Goal: Information Seeking & Learning: Learn about a topic

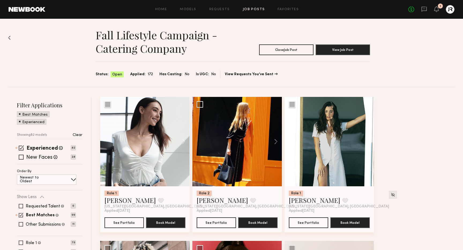
scroll to position [0, 0]
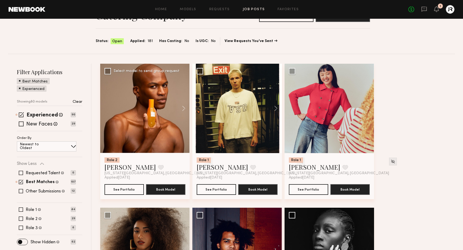
scroll to position [46, 0]
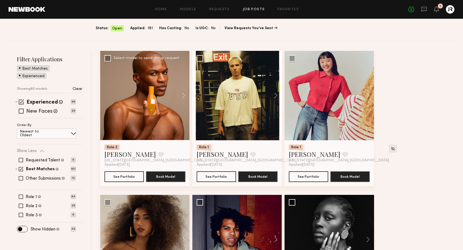
click at [206, 149] on img at bounding box center [208, 148] width 5 height 5
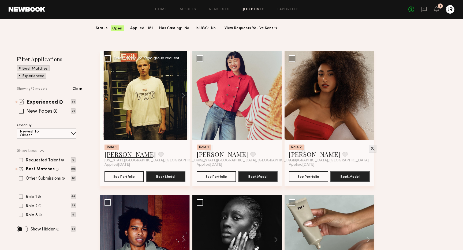
click at [123, 154] on link "Genadij W." at bounding box center [129, 154] width 51 height 9
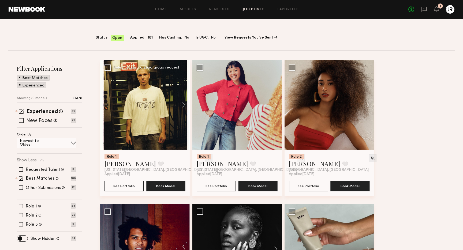
click at [206, 159] on img at bounding box center [208, 158] width 5 height 5
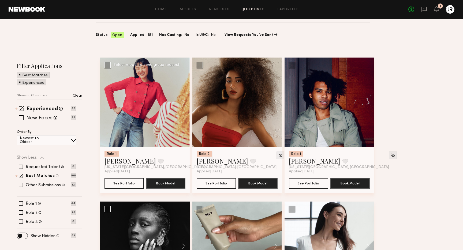
scroll to position [37, 0]
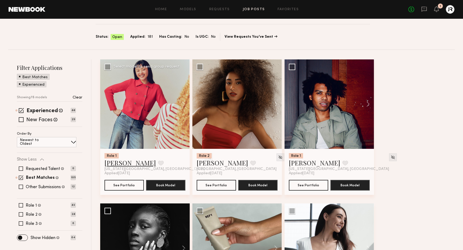
click at [116, 163] on link "Lin M." at bounding box center [129, 163] width 51 height 9
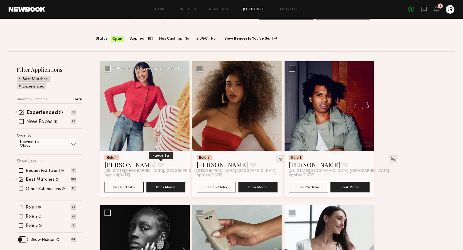
click at [158, 166] on button at bounding box center [161, 165] width 6 height 5
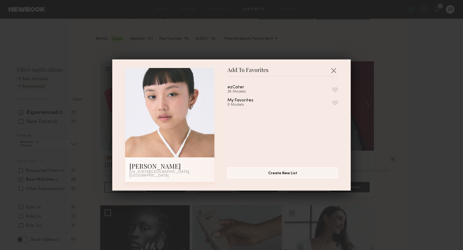
click at [334, 91] on button "button" at bounding box center [335, 89] width 6 height 5
click at [333, 71] on button "button" at bounding box center [333, 70] width 9 height 9
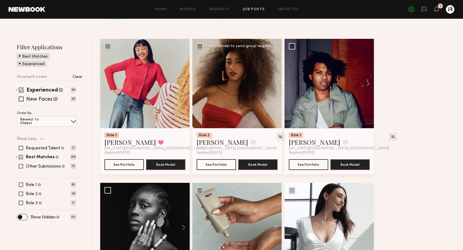
scroll to position [61, 0]
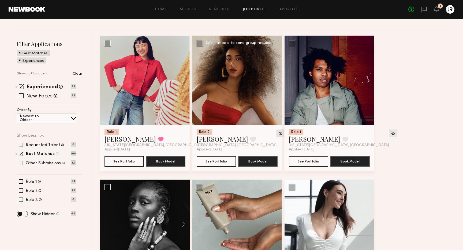
click at [278, 133] on img at bounding box center [280, 133] width 5 height 5
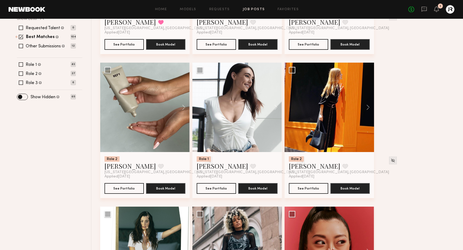
scroll to position [180, 0]
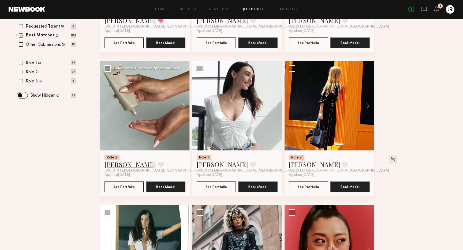
click at [115, 166] on link "Zohara E." at bounding box center [129, 164] width 51 height 9
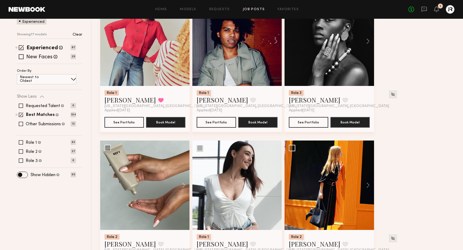
scroll to position [126, 0]
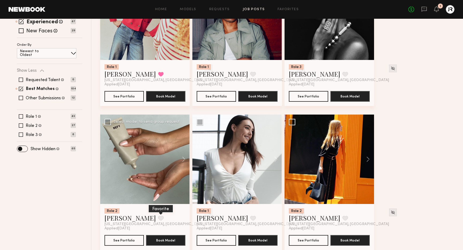
click at [158, 218] on button at bounding box center [161, 218] width 6 height 5
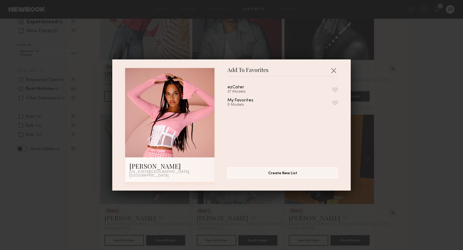
click at [336, 91] on button "button" at bounding box center [335, 89] width 6 height 5
click at [335, 71] on button "button" at bounding box center [333, 70] width 9 height 9
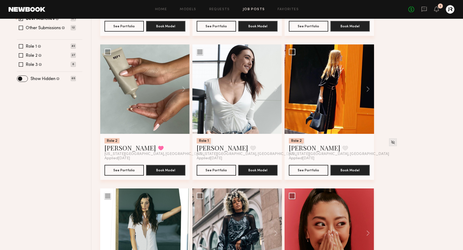
scroll to position [186, 0]
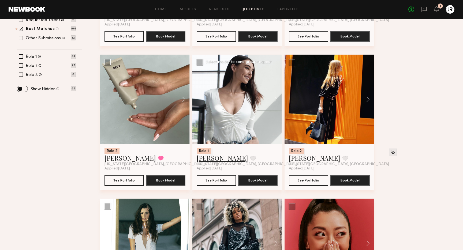
click at [210, 159] on link "Maxine H." at bounding box center [222, 158] width 51 height 9
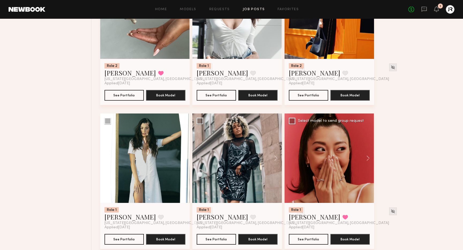
scroll to position [273, 0]
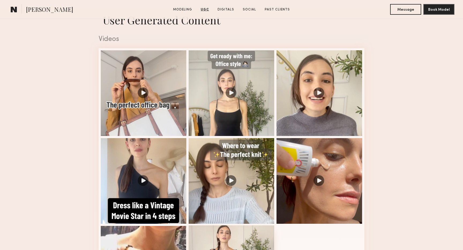
scroll to position [531, 0]
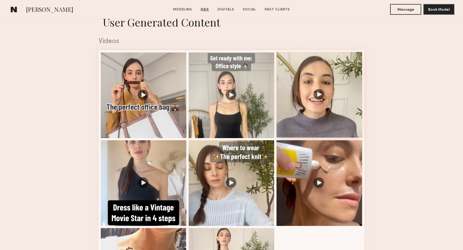
click at [319, 95] on div at bounding box center [319, 95] width 86 height 86
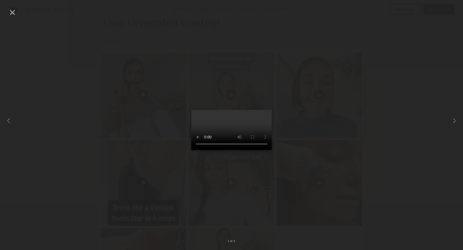
scroll to position [530, 0]
click at [33, 68] on div at bounding box center [231, 121] width 463 height 224
click at [14, 10] on div at bounding box center [12, 12] width 9 height 9
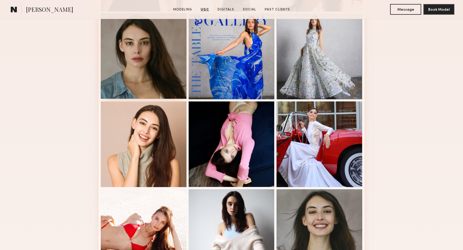
scroll to position [229, 0]
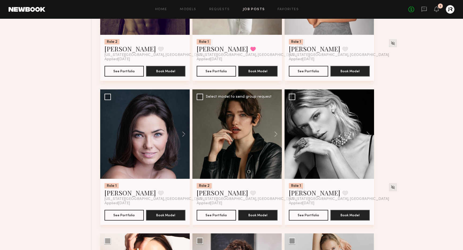
scroll to position [871, 0]
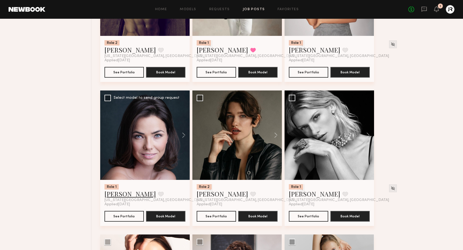
click at [122, 197] on link "[PERSON_NAME]" at bounding box center [129, 194] width 51 height 9
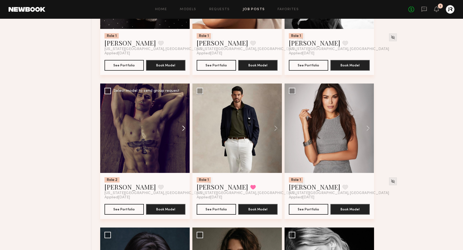
scroll to position [737, 0]
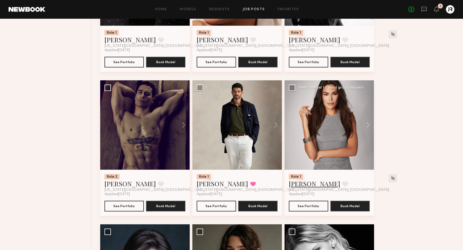
click at [299, 186] on link "Vanessa O." at bounding box center [314, 183] width 51 height 9
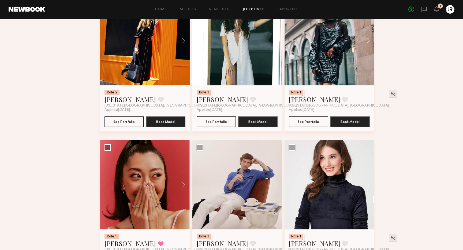
scroll to position [382, 0]
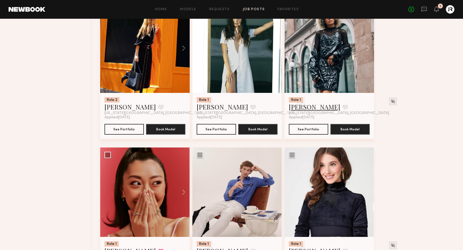
click at [303, 108] on link "Justine B." at bounding box center [314, 107] width 51 height 9
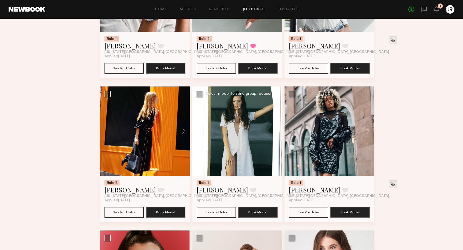
scroll to position [302, 0]
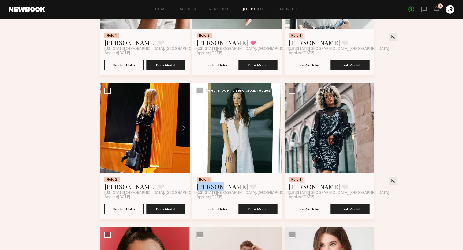
click at [202, 188] on link "Sara S." at bounding box center [222, 186] width 51 height 9
click at [250, 187] on button at bounding box center [253, 186] width 6 height 5
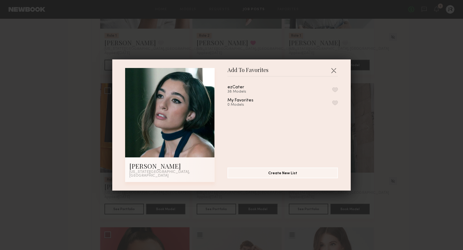
click at [335, 90] on button "button" at bounding box center [335, 89] width 6 height 5
click at [334, 73] on button "button" at bounding box center [333, 70] width 9 height 9
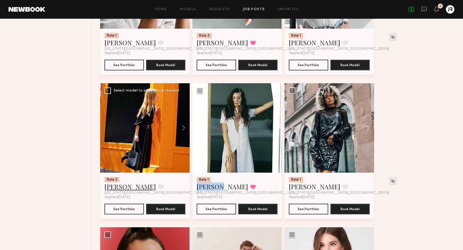
click at [114, 187] on link "Tati T." at bounding box center [129, 186] width 51 height 9
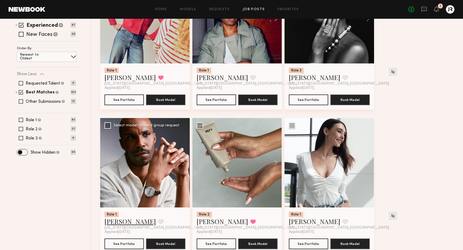
scroll to position [133, 0]
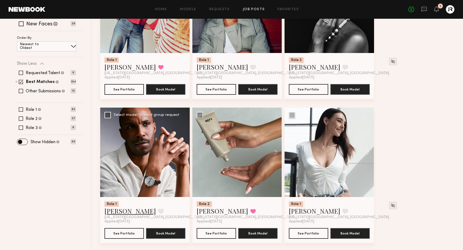
click at [123, 213] on link "Georges H." at bounding box center [129, 211] width 51 height 9
click at [158, 210] on button at bounding box center [161, 211] width 6 height 5
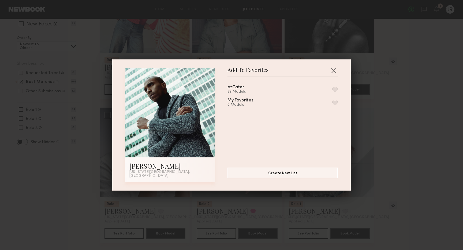
click at [334, 91] on button "button" at bounding box center [335, 89] width 6 height 5
click at [334, 73] on button "button" at bounding box center [333, 70] width 9 height 9
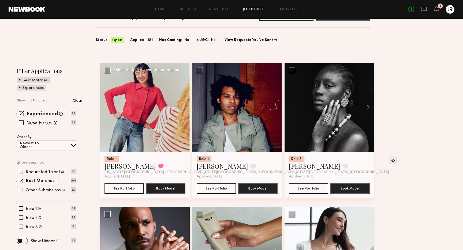
scroll to position [37, 0]
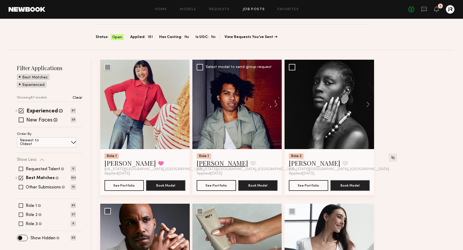
click at [203, 164] on link "Djata N." at bounding box center [222, 163] width 51 height 9
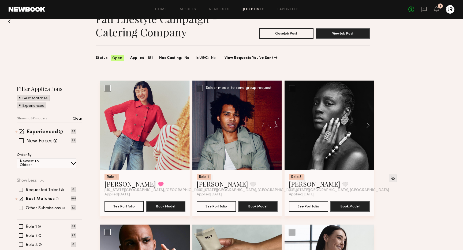
scroll to position [0, 0]
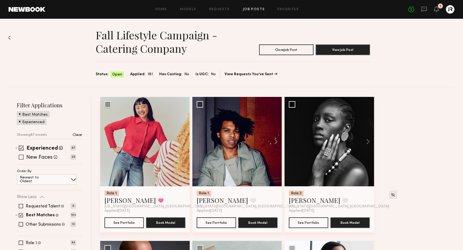
click at [20, 157] on span at bounding box center [21, 157] width 5 height 5
click at [21, 148] on span at bounding box center [21, 147] width 5 height 5
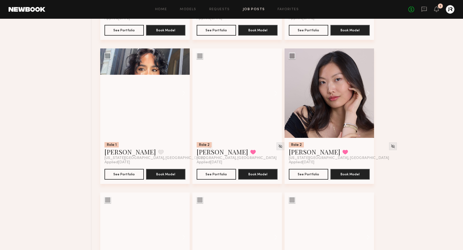
scroll to position [912, 0]
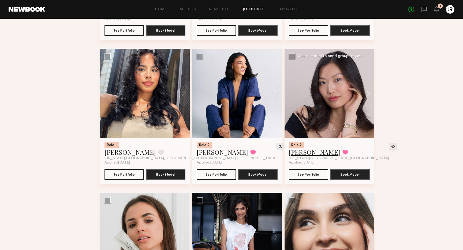
click at [305, 153] on link "Sophia C." at bounding box center [314, 152] width 51 height 9
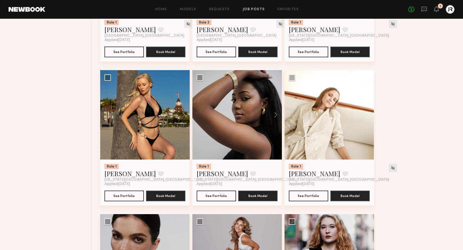
scroll to position [580, 0]
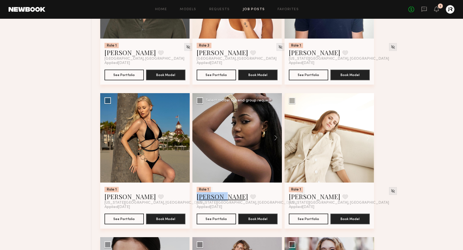
click at [201, 198] on link "Janel J." at bounding box center [222, 196] width 51 height 9
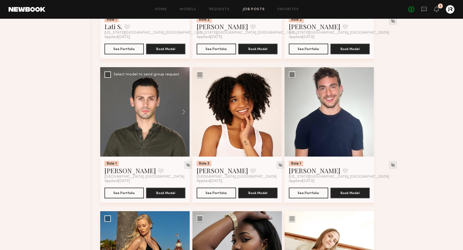
scroll to position [456, 0]
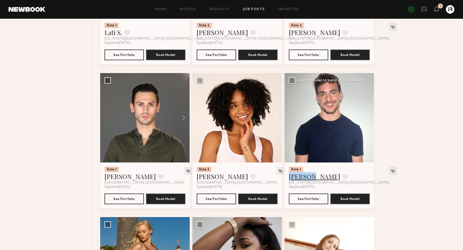
click at [294, 178] on link "Luke M." at bounding box center [314, 176] width 51 height 9
click at [209, 177] on link "Jayla L." at bounding box center [222, 176] width 51 height 9
click at [278, 171] on img at bounding box center [280, 171] width 5 height 5
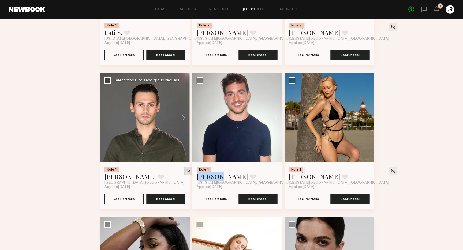
click at [186, 171] on img at bounding box center [188, 171] width 5 height 5
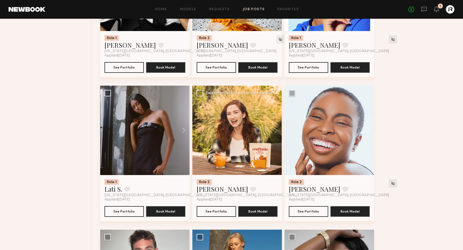
scroll to position [298, 0]
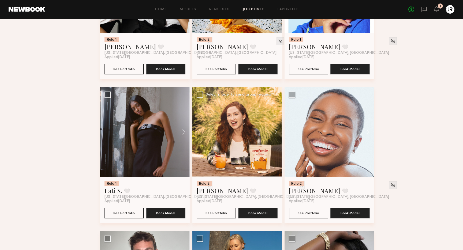
click at [208, 192] on link "Shannon M." at bounding box center [222, 190] width 51 height 9
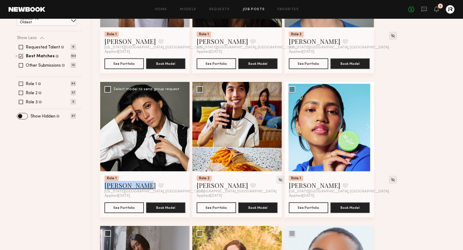
scroll to position [160, 0]
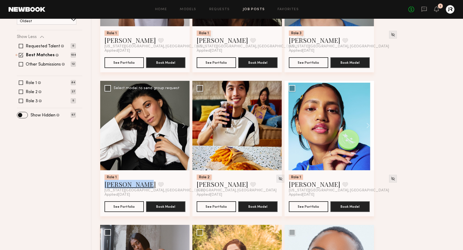
click at [112, 186] on link "Khrystyna K." at bounding box center [129, 184] width 51 height 9
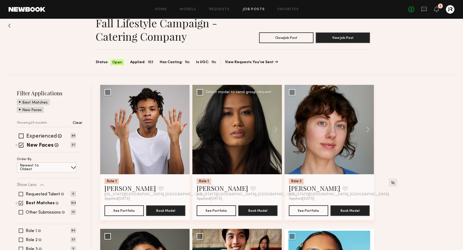
scroll to position [0, 0]
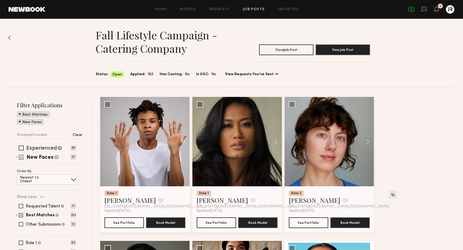
click at [21, 154] on span at bounding box center [21, 156] width 5 height 5
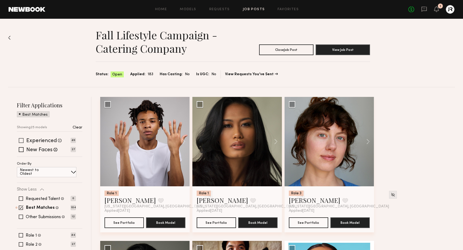
click at [22, 140] on span at bounding box center [21, 140] width 5 height 5
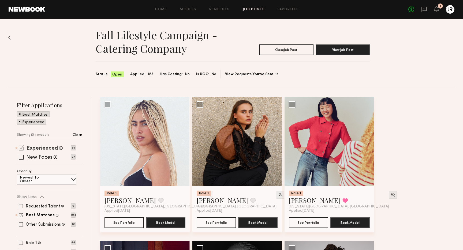
click at [34, 147] on label "Experienced" at bounding box center [42, 148] width 31 height 5
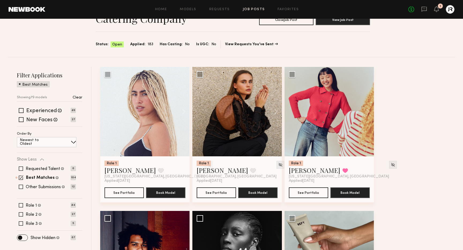
scroll to position [54, 0]
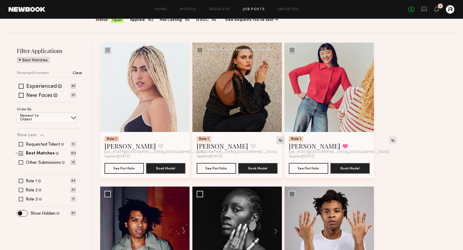
click at [278, 142] on img at bounding box center [280, 140] width 5 height 5
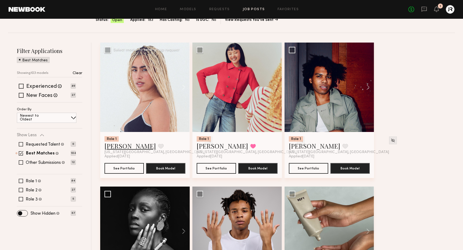
click at [124, 146] on link "Adrianne K." at bounding box center [129, 146] width 51 height 9
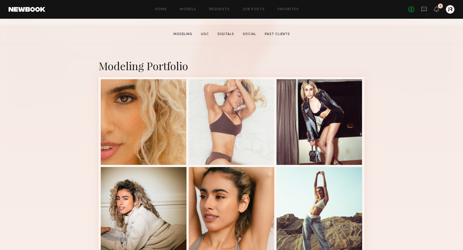
scroll to position [80, 0]
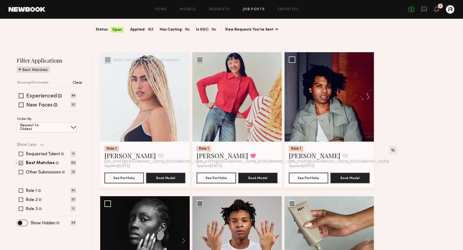
scroll to position [45, 0]
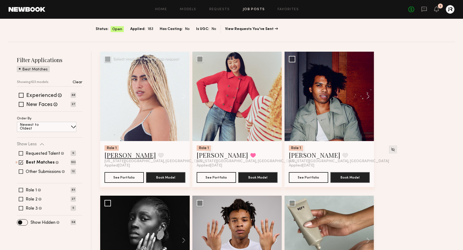
click at [128, 156] on link "[PERSON_NAME]" at bounding box center [129, 155] width 51 height 9
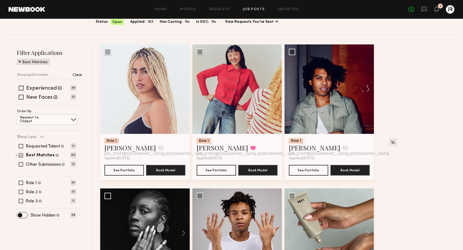
scroll to position [0, 0]
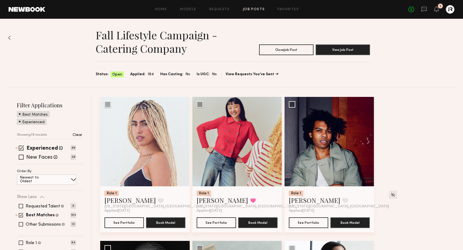
scroll to position [1, 0]
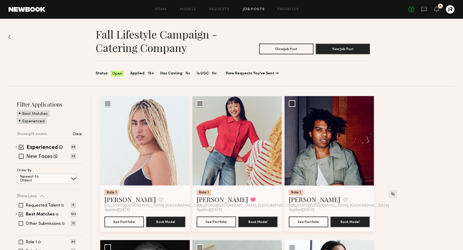
click at [54, 42] on div "Fall Lifestyle Campaign - Catering Company Close Job Post View Job Post Status:…" at bounding box center [231, 52] width 447 height 68
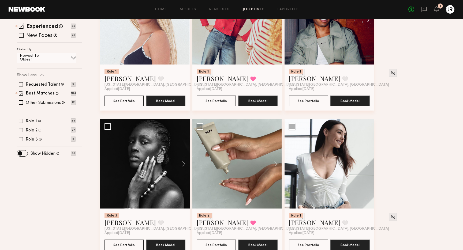
scroll to position [0, 0]
